Goal: Book appointment/travel/reservation

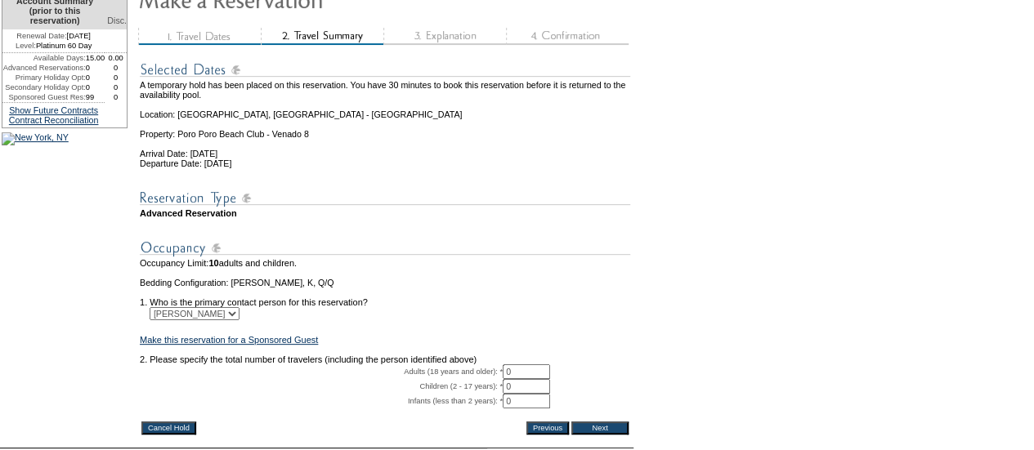
scroll to position [232, 0]
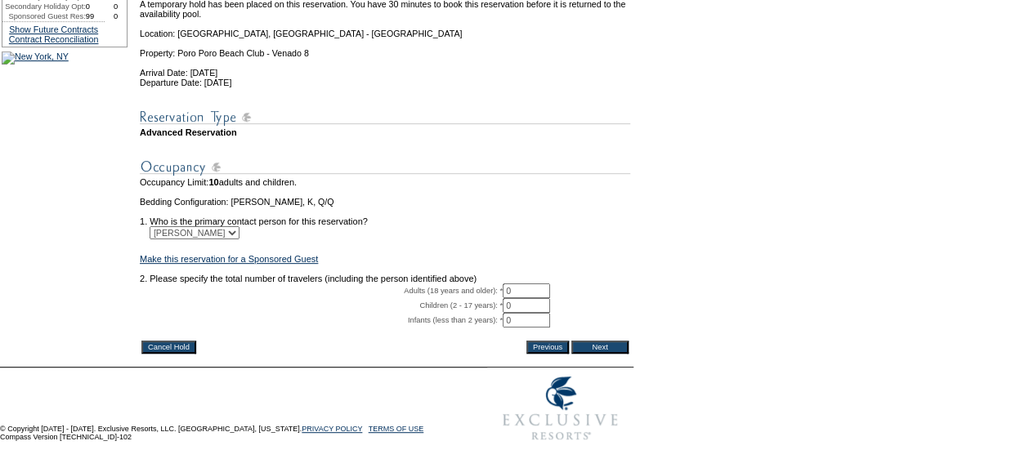
click at [540, 298] on input "0" at bounding box center [526, 291] width 47 height 15
type input "2"
click at [597, 354] on input "Next" at bounding box center [599, 347] width 57 height 13
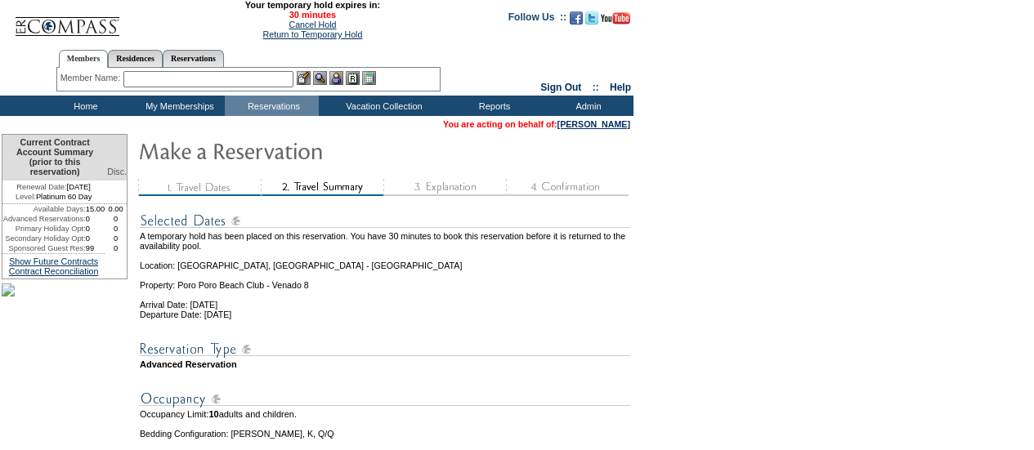
scroll to position [232, 0]
